Goal: Check status: Check status

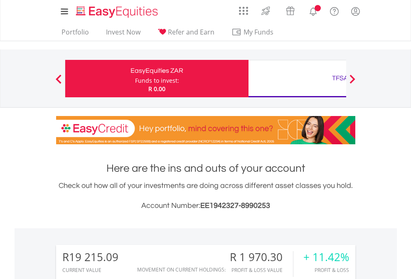
scroll to position [80, 130]
click at [135, 78] on div "Funds to invest:" at bounding box center [157, 80] width 44 height 8
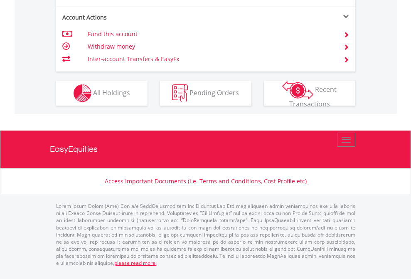
scroll to position [813, 0]
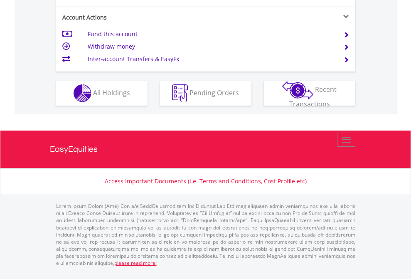
scroll to position [779, 0]
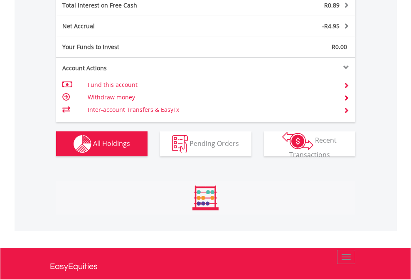
scroll to position [80, 130]
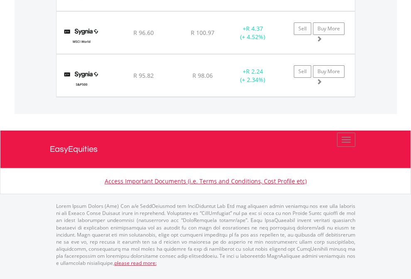
scroll to position [60, 0]
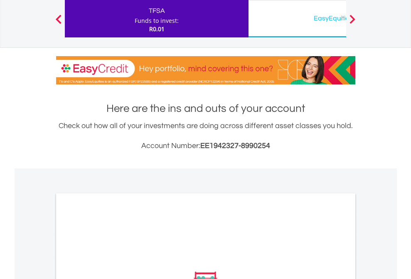
click at [297, 19] on div "EasyEquities USD" at bounding box center [339, 18] width 173 height 12
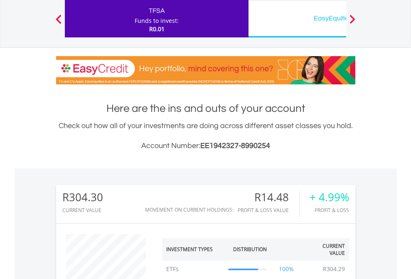
scroll to position [80, 130]
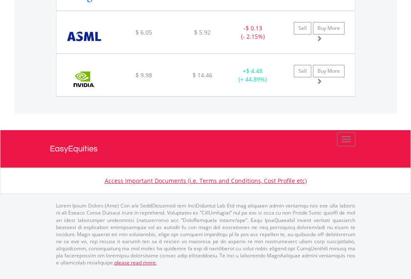
scroll to position [80, 130]
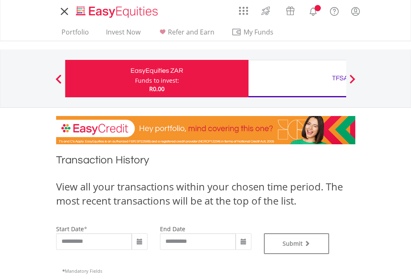
type input "**********"
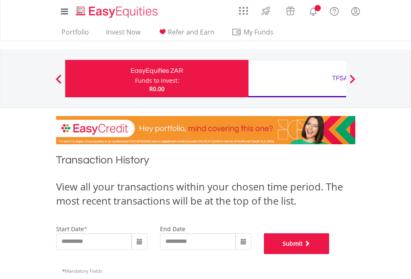
click at [329, 254] on button "Submit" at bounding box center [297, 243] width 66 height 21
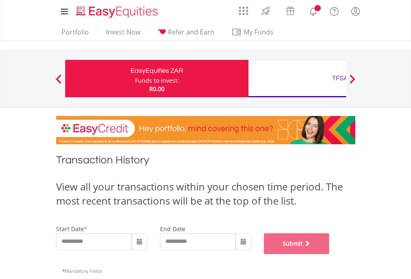
scroll to position [337, 0]
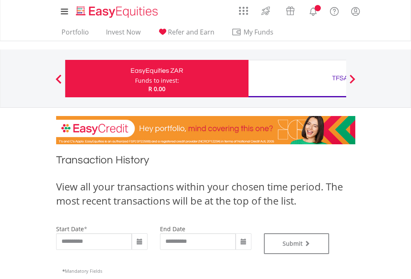
click at [297, 78] on div "TFSA" at bounding box center [339, 78] width 173 height 12
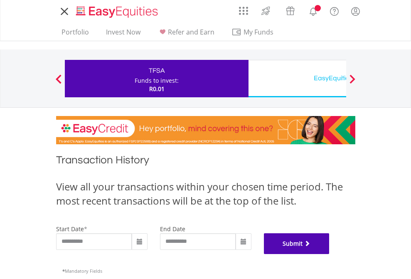
click at [329, 254] on button "Submit" at bounding box center [297, 243] width 66 height 21
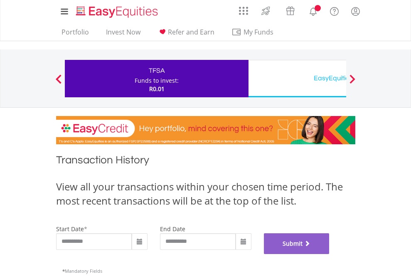
scroll to position [337, 0]
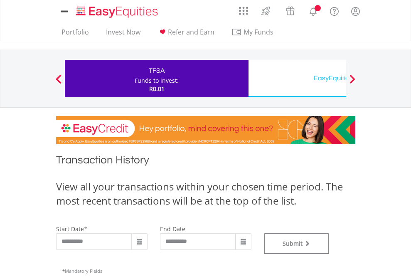
click at [297, 78] on div "EasyEquities USD" at bounding box center [339, 78] width 173 height 12
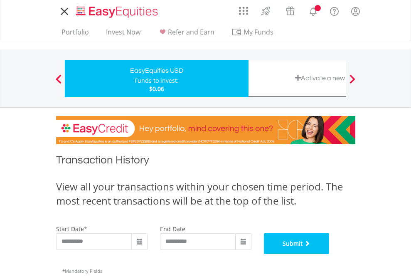
click at [329, 254] on button "Submit" at bounding box center [297, 243] width 66 height 21
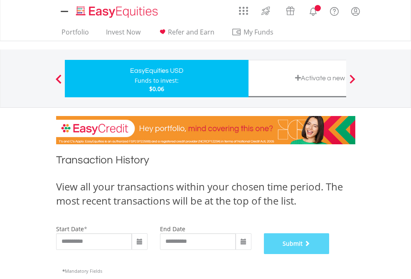
scroll to position [337, 0]
